Goal: Transaction & Acquisition: Obtain resource

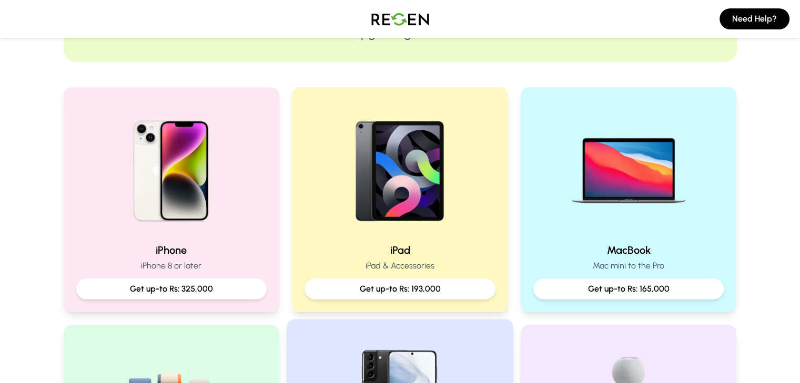
scroll to position [158, 0]
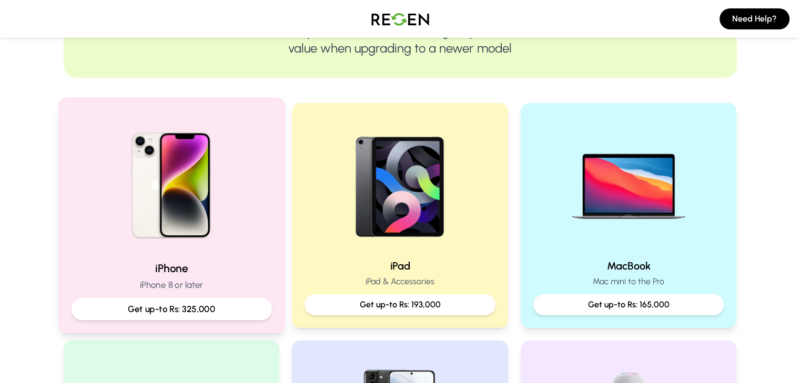
click at [186, 197] on img at bounding box center [170, 181] width 141 height 141
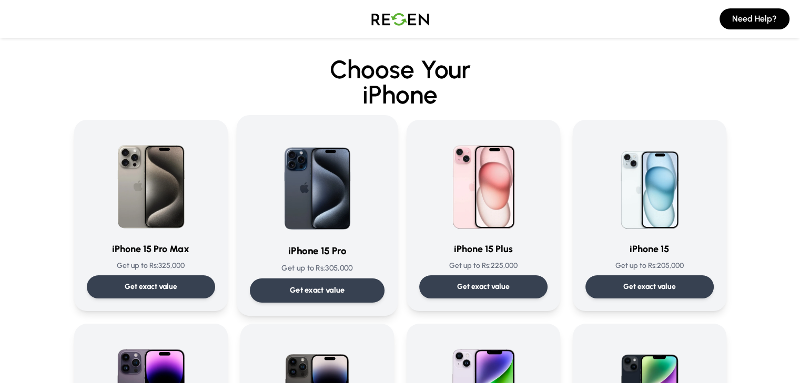
click at [320, 286] on p "Get exact value" at bounding box center [316, 290] width 55 height 11
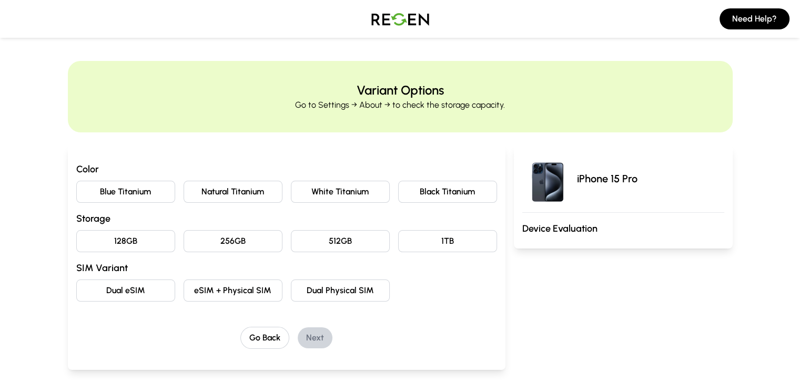
click at [105, 194] on button "Blue Titanium" at bounding box center [125, 192] width 99 height 22
click at [90, 244] on button "128GB" at bounding box center [125, 241] width 99 height 22
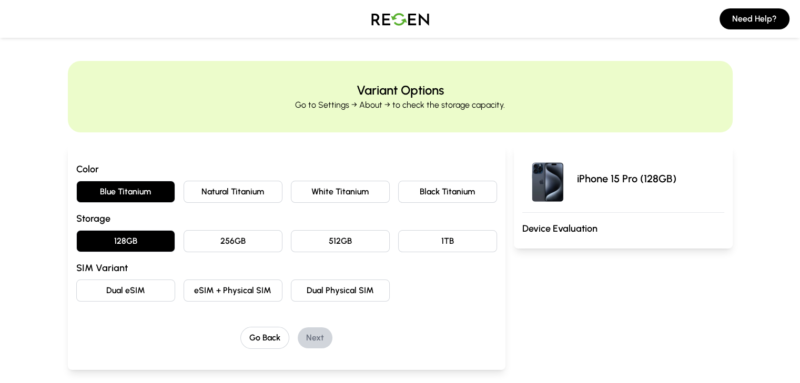
click at [211, 294] on button "eSIM + Physical SIM" at bounding box center [233, 291] width 99 height 22
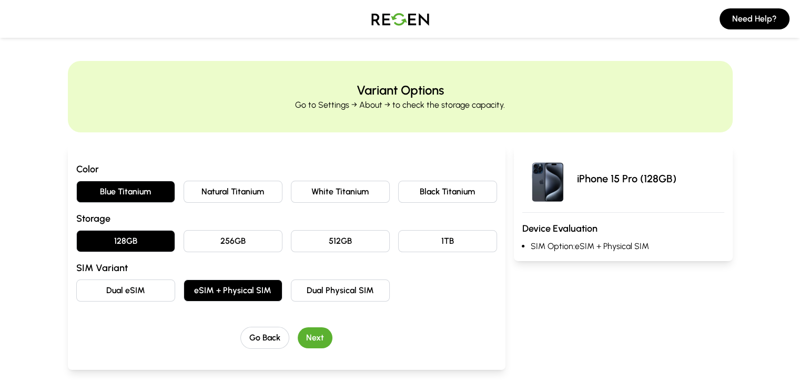
click at [298, 339] on button "Next" at bounding box center [315, 338] width 35 height 21
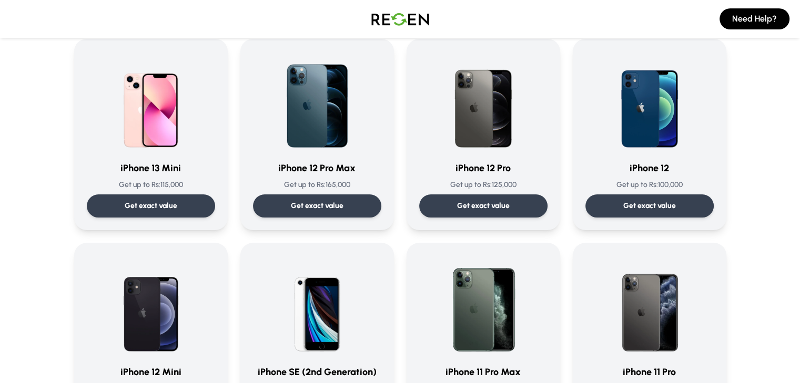
scroll to position [692, 0]
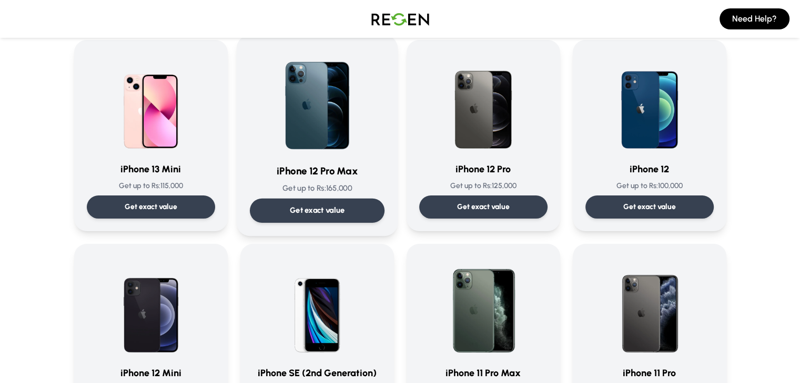
click at [327, 216] on p "Get exact value" at bounding box center [316, 210] width 55 height 11
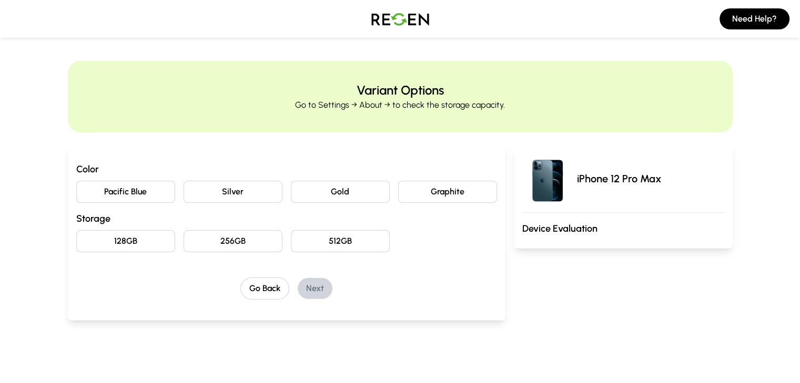
click at [81, 189] on button "Pacific Blue" at bounding box center [125, 192] width 99 height 22
click at [98, 237] on button "128GB" at bounding box center [125, 241] width 99 height 22
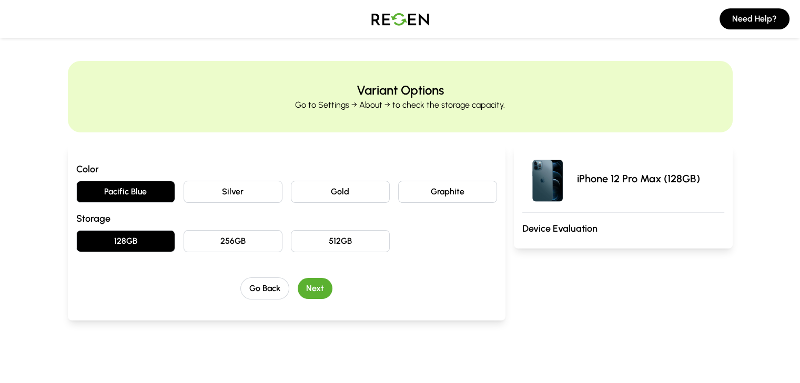
click at [301, 289] on button "Next" at bounding box center [315, 288] width 35 height 21
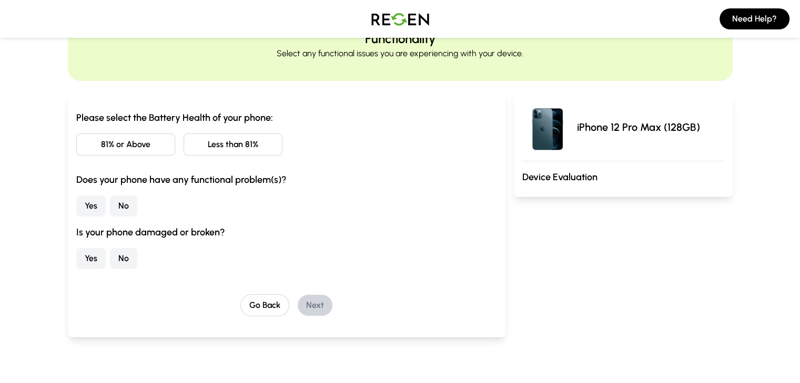
scroll to position [61, 0]
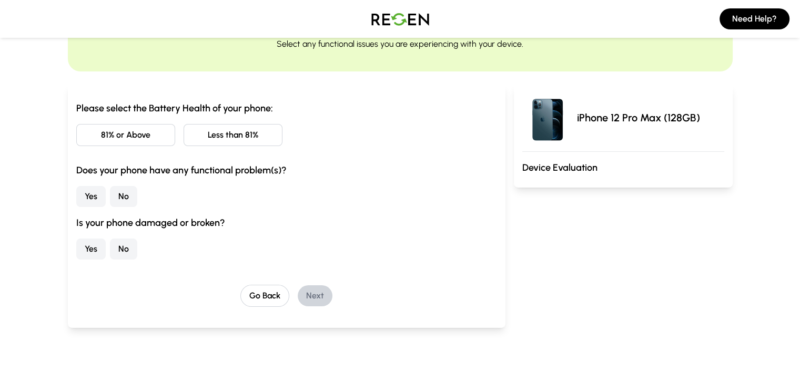
click at [100, 137] on button "81% or Above" at bounding box center [125, 135] width 99 height 22
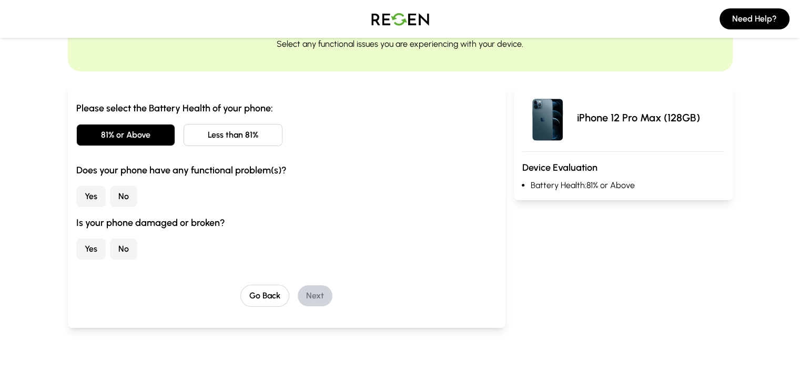
click at [110, 201] on button "No" at bounding box center [123, 196] width 27 height 21
click at [110, 251] on button "No" at bounding box center [123, 249] width 27 height 21
click at [299, 297] on button "Next" at bounding box center [315, 296] width 35 height 21
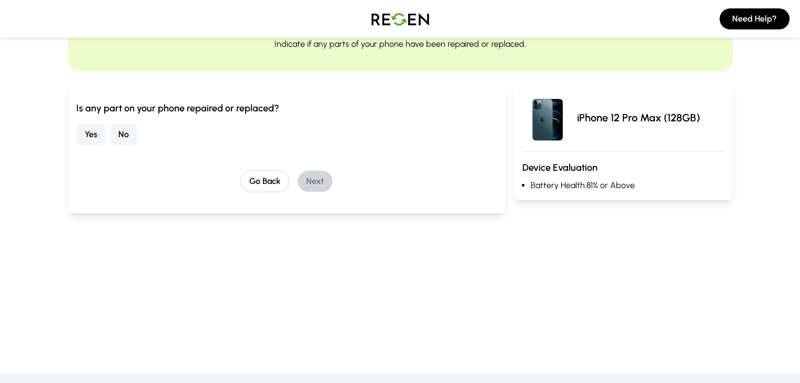
click at [110, 143] on button "No" at bounding box center [123, 134] width 27 height 21
click at [298, 182] on button "Next" at bounding box center [315, 181] width 35 height 21
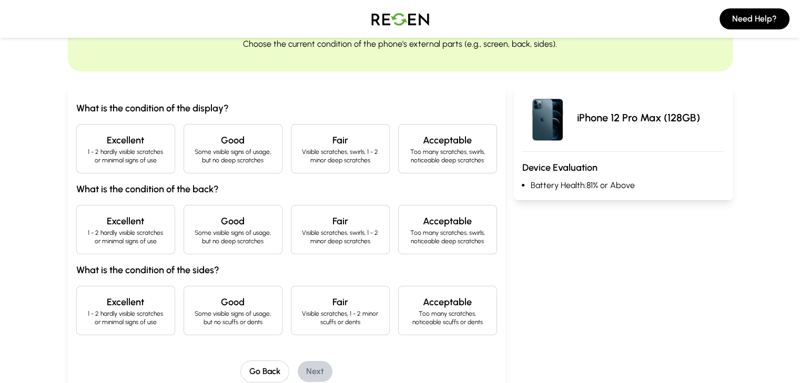
click at [225, 161] on p "Some visible signs of usage, but no deep scratches" at bounding box center [233, 156] width 81 height 17
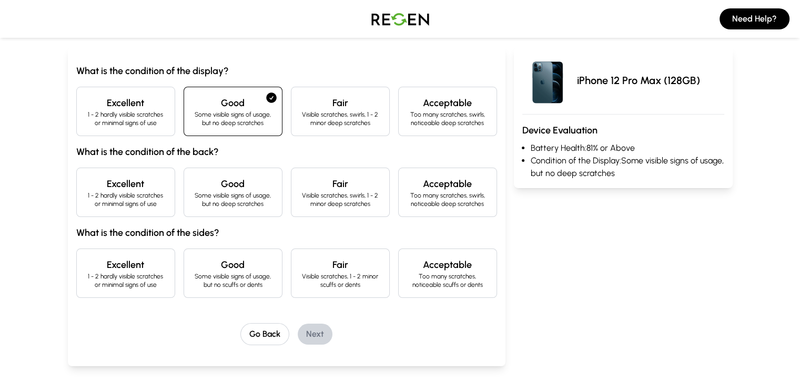
scroll to position [99, 0]
click at [209, 203] on p "Some visible signs of usage, but no deep scratches" at bounding box center [233, 199] width 81 height 17
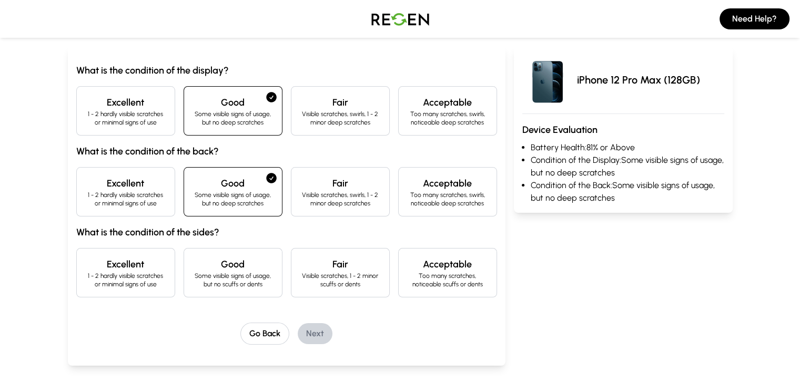
click at [227, 282] on p "Some visible signs of usage, but no scuffs or dents" at bounding box center [233, 280] width 81 height 17
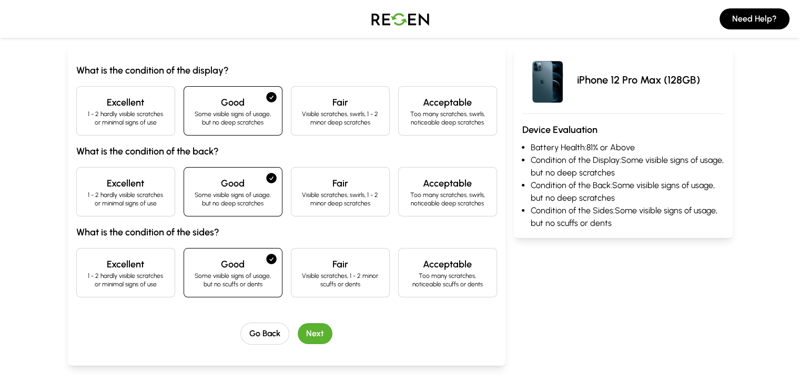
click at [298, 332] on button "Next" at bounding box center [315, 334] width 35 height 21
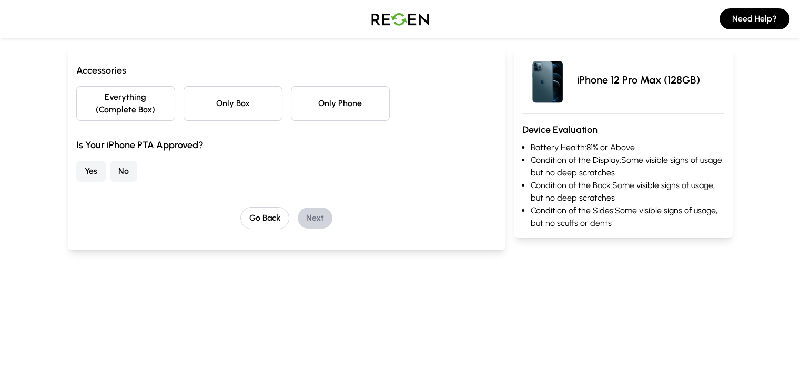
click at [217, 107] on button "Only Box" at bounding box center [233, 103] width 99 height 35
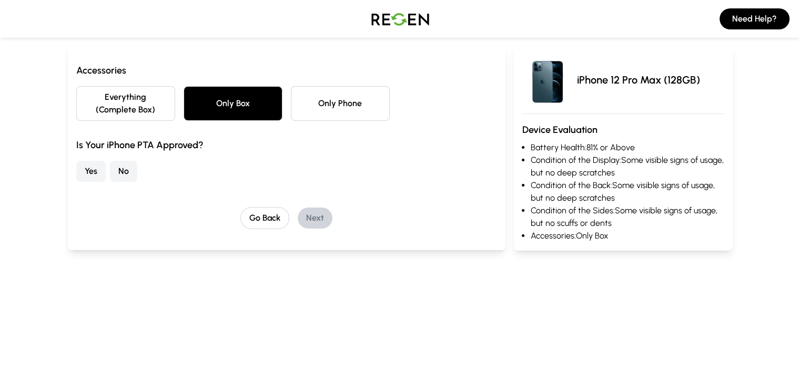
click at [76, 161] on button "Yes" at bounding box center [90, 171] width 29 height 21
click at [299, 208] on button "Next" at bounding box center [315, 218] width 35 height 21
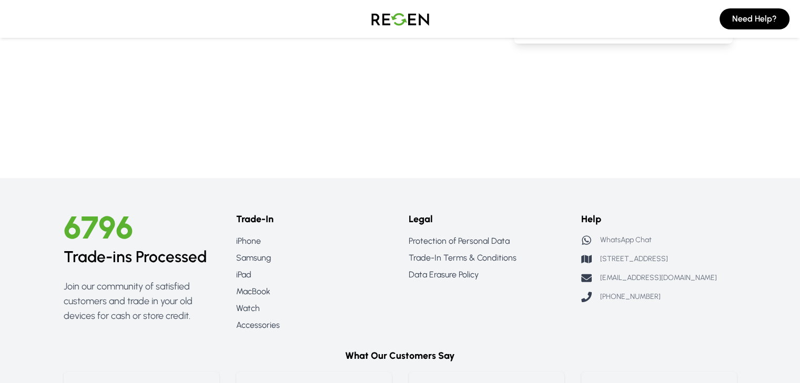
scroll to position [0, 0]
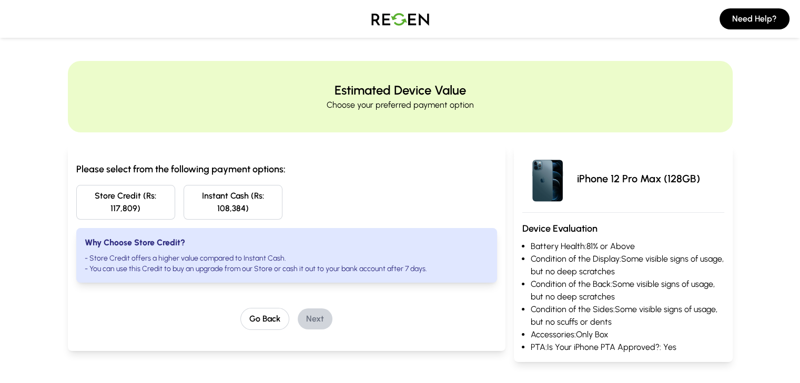
click at [105, 206] on button "Store Credit (Rs: 117,809)" at bounding box center [125, 202] width 99 height 35
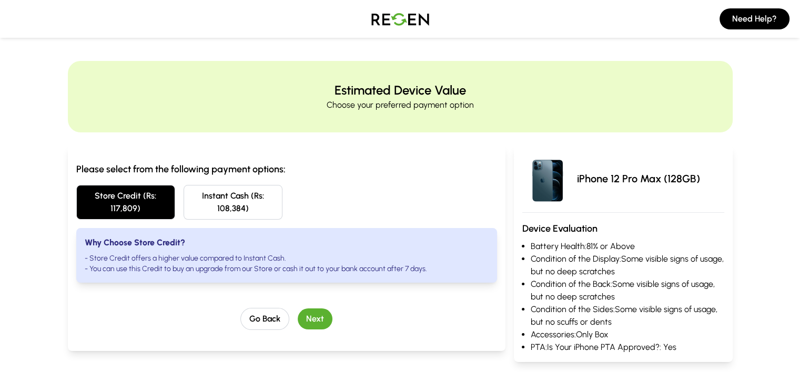
click at [301, 312] on button "Next" at bounding box center [315, 319] width 35 height 21
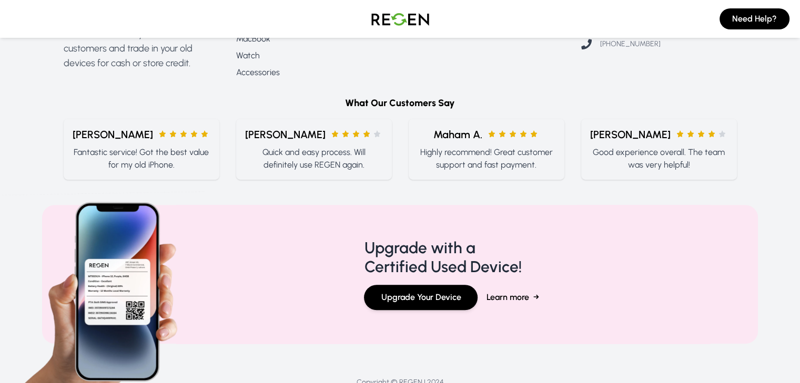
scroll to position [665, 0]
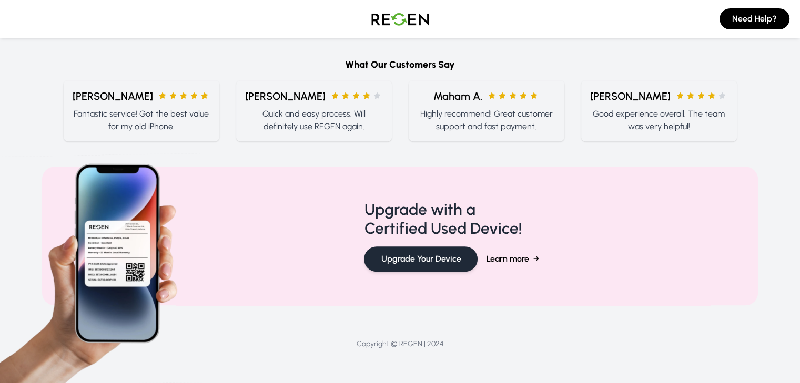
click at [432, 261] on button "Upgrade Your Device" at bounding box center [421, 259] width 114 height 25
